Goal: Transaction & Acquisition: Download file/media

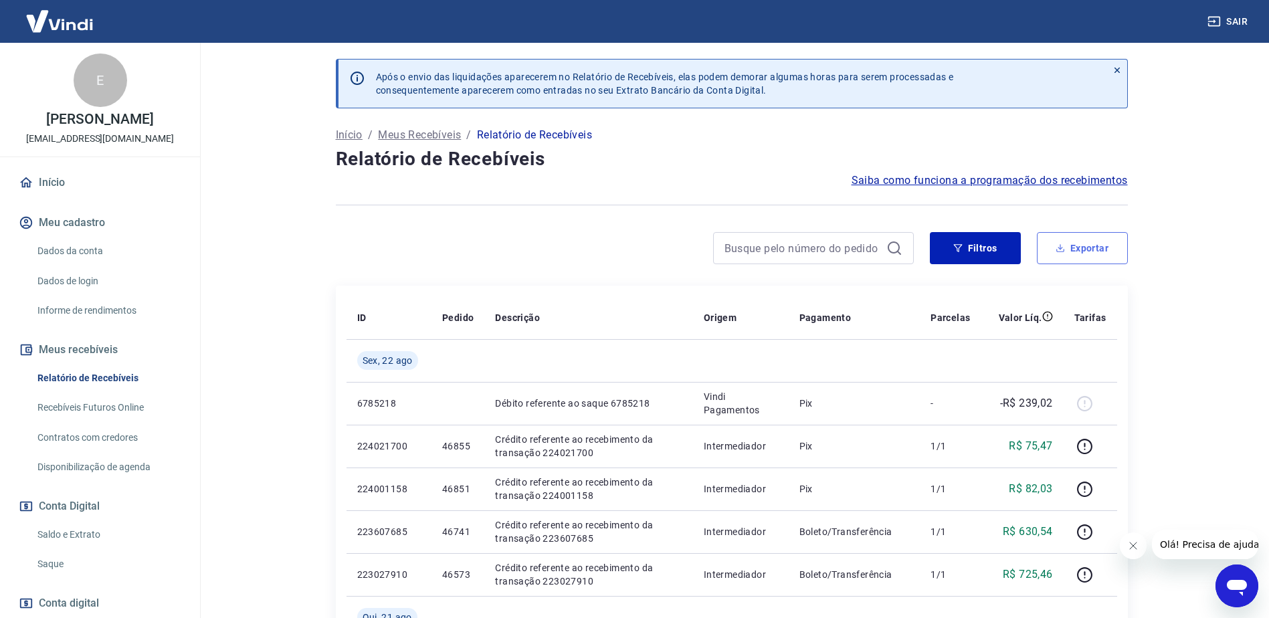
click at [1069, 242] on button "Exportar" at bounding box center [1082, 248] width 91 height 32
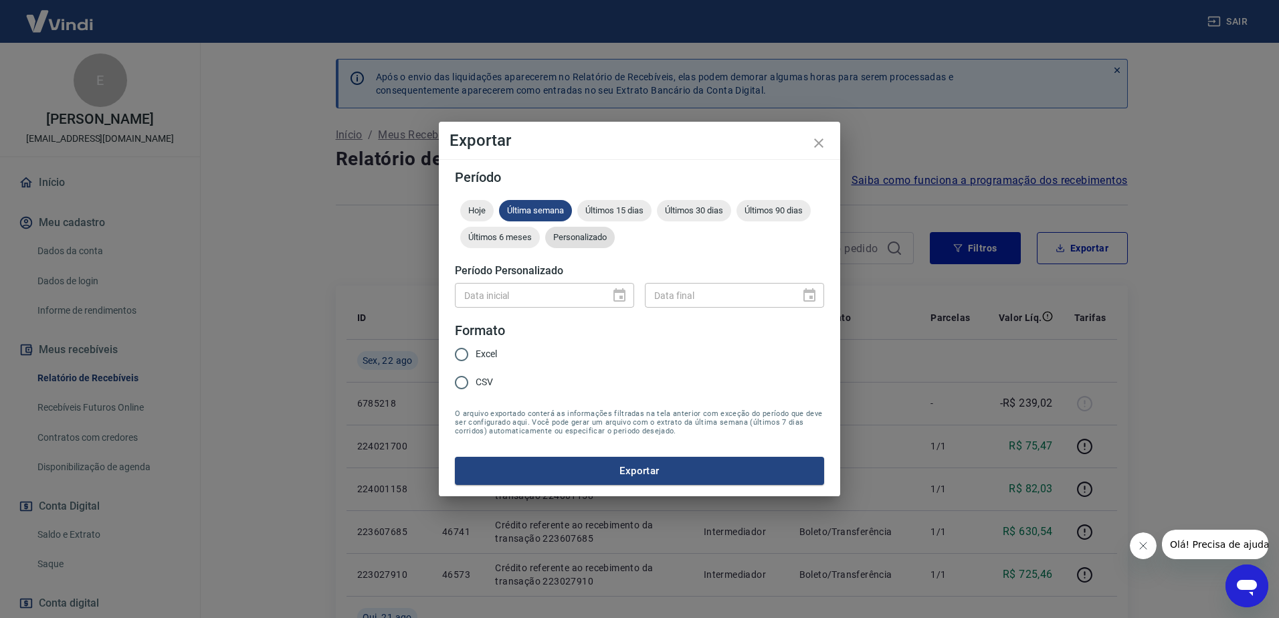
click at [611, 242] on span "Personalizado" at bounding box center [580, 237] width 70 height 10
click at [617, 293] on icon "Choose date" at bounding box center [619, 296] width 16 height 16
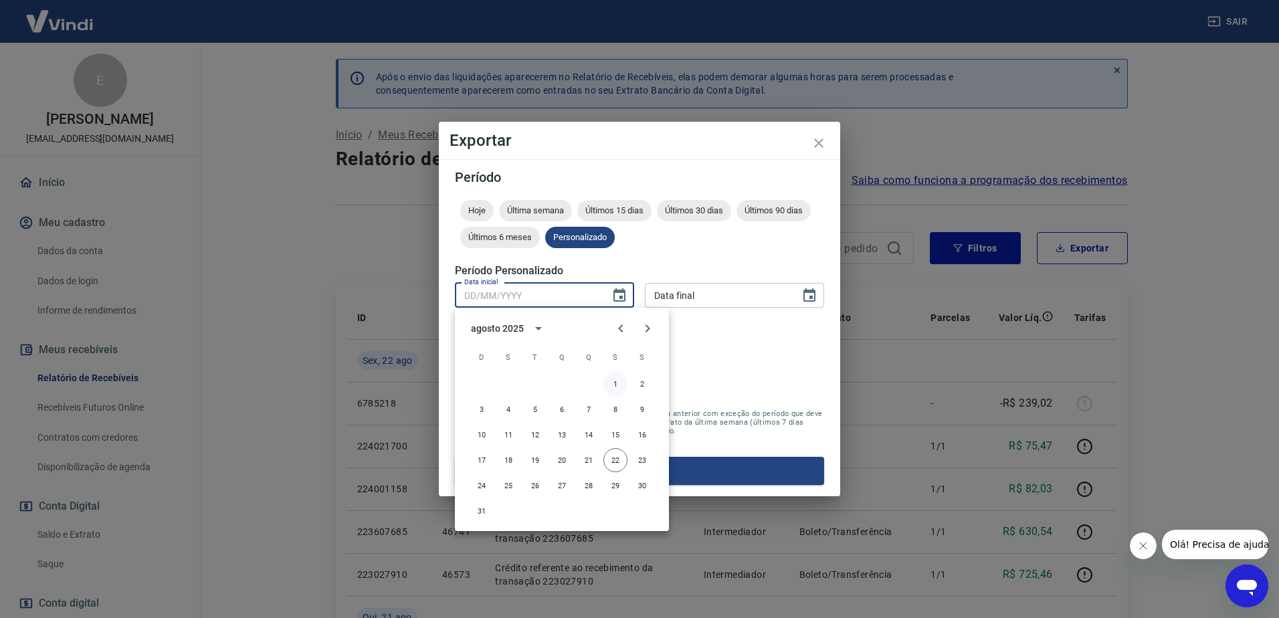
click at [615, 385] on button "1" at bounding box center [615, 384] width 24 height 24
type input "[DATE]"
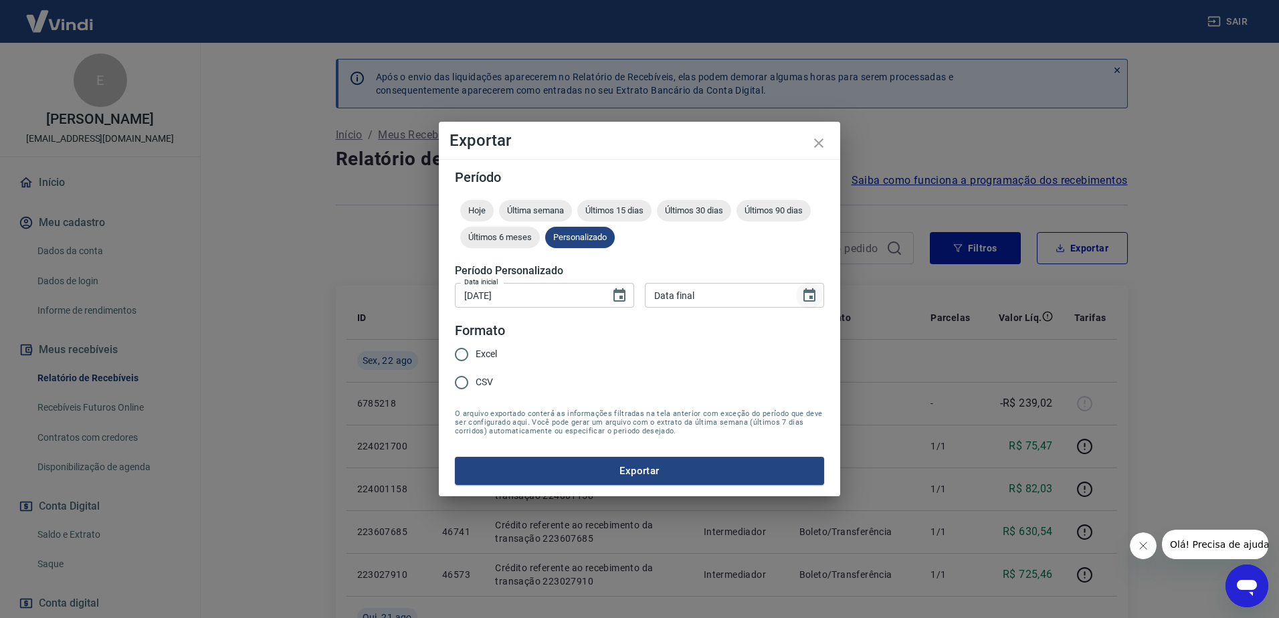
click at [816, 290] on icon "Choose date" at bounding box center [809, 296] width 16 height 16
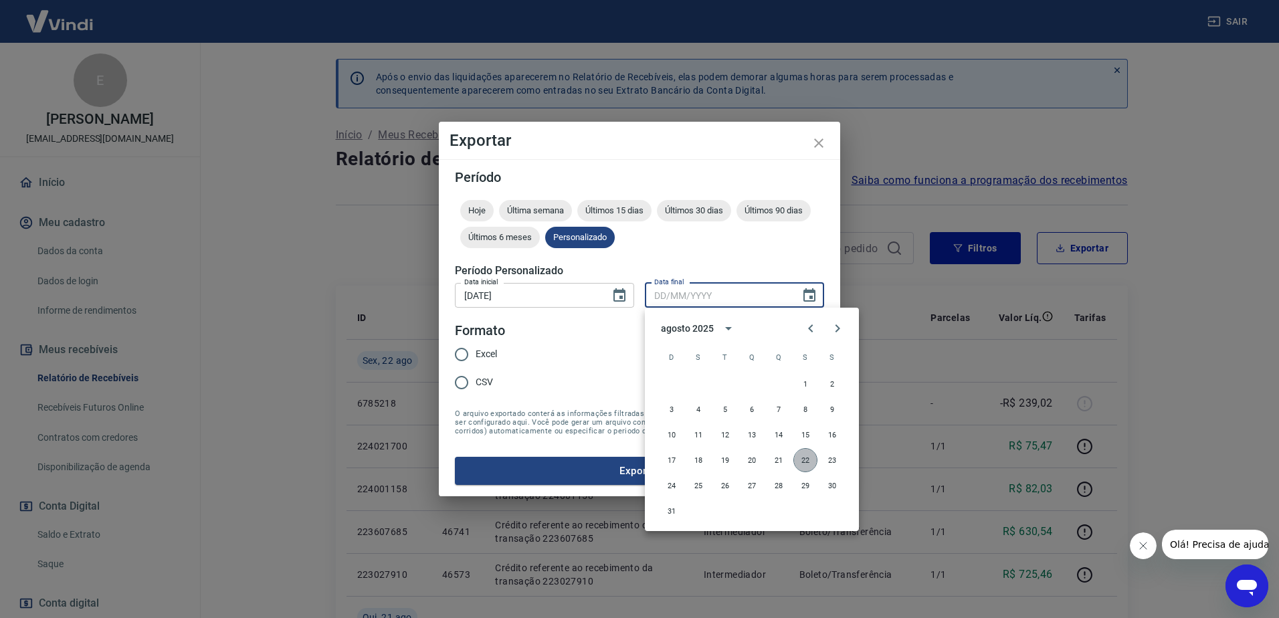
click at [809, 451] on button "22" at bounding box center [805, 460] width 24 height 24
type input "[DATE]"
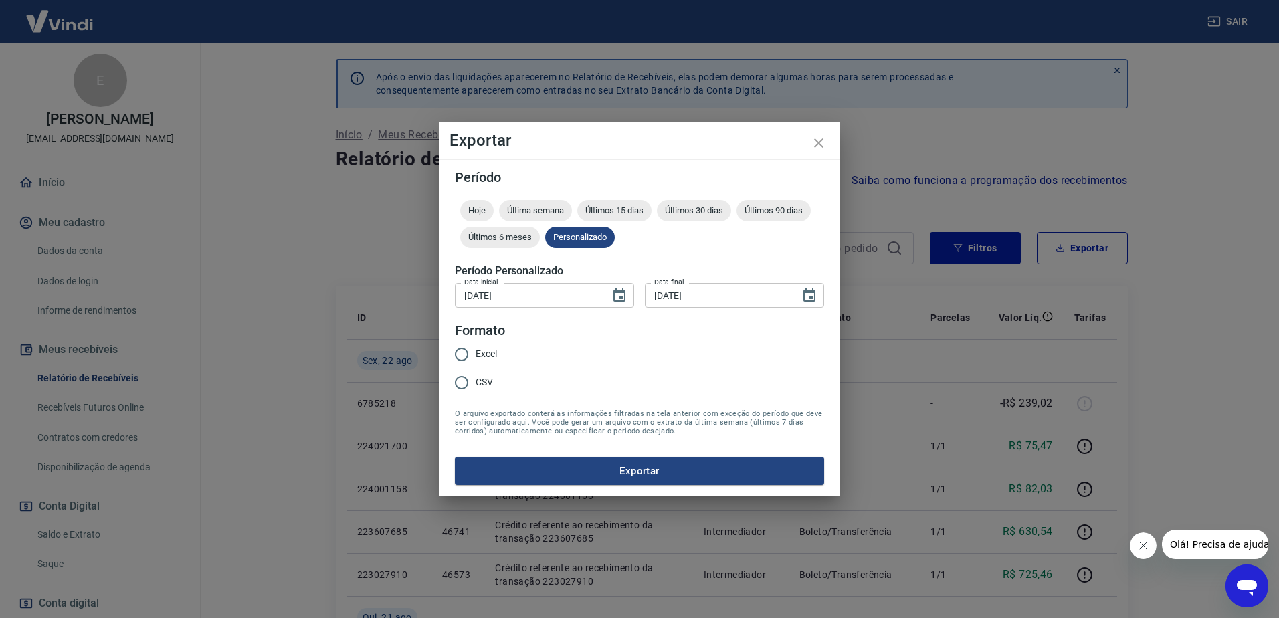
click at [486, 356] on span "Excel" at bounding box center [485, 354] width 21 height 14
click at [475, 356] on input "Excel" at bounding box center [461, 354] width 28 height 28
radio input "true"
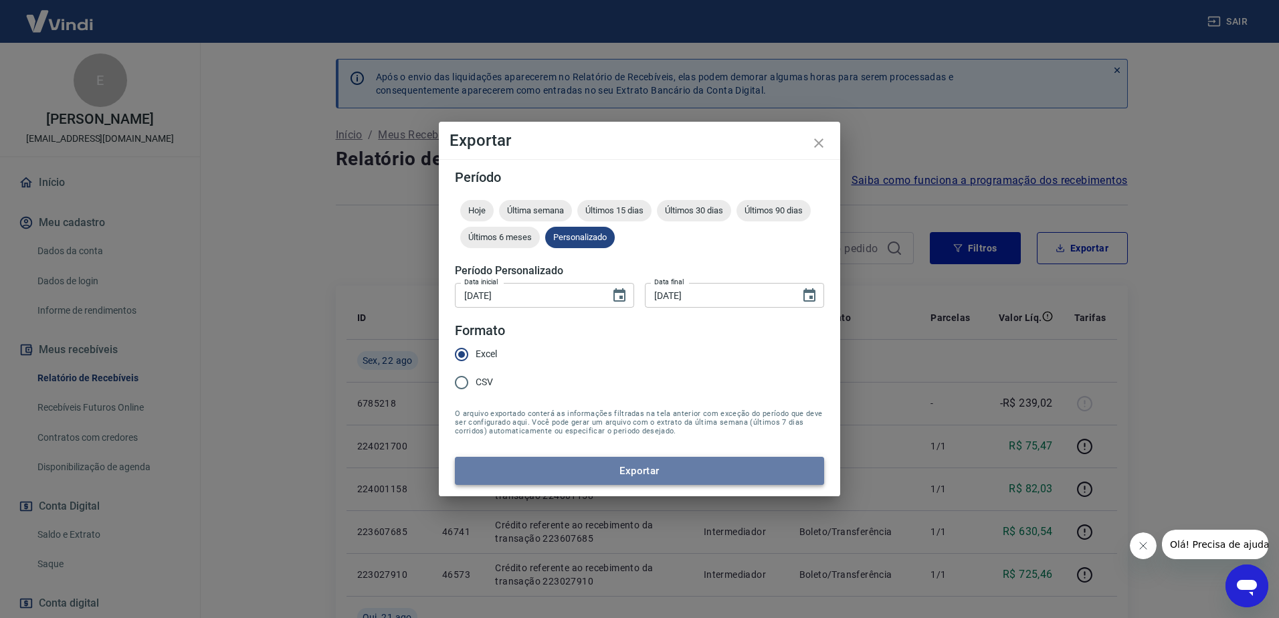
click at [639, 469] on button "Exportar" at bounding box center [639, 471] width 369 height 28
